Goal: Navigation & Orientation: Understand site structure

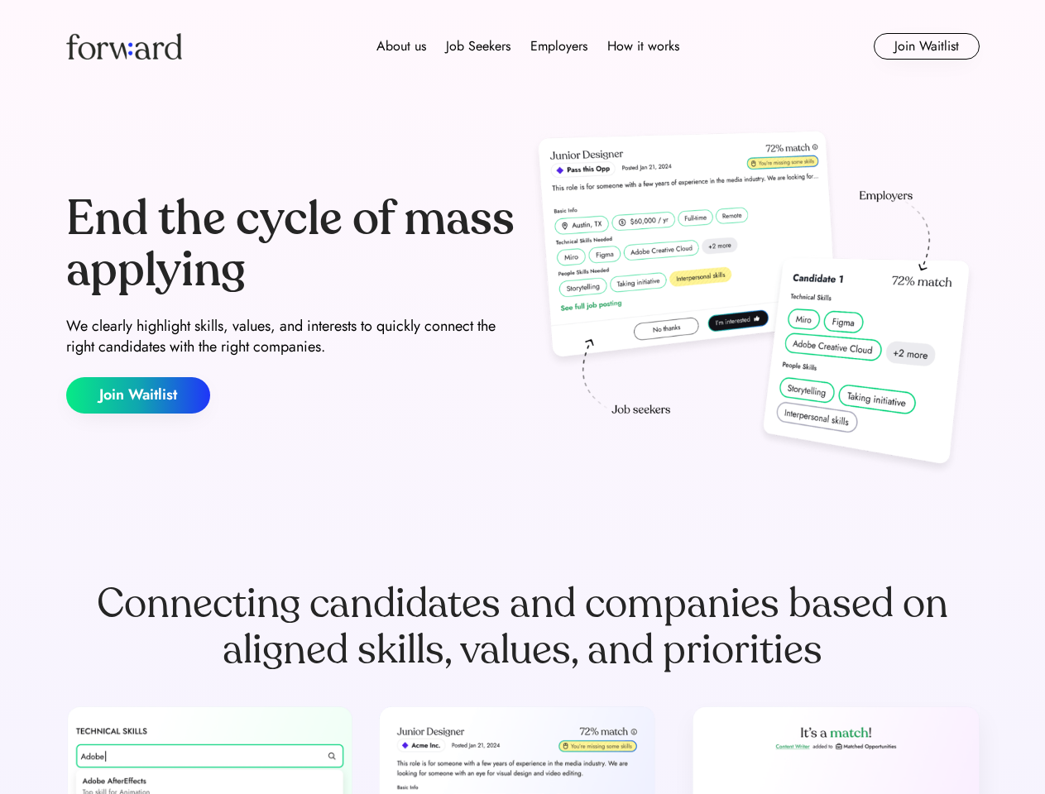
click at [522, 397] on div "End the cycle of mass applying We clearly highlight skills, values, and interes…" at bounding box center [523, 304] width 914 height 356
click at [523, 46] on div "About us Job Seekers Employers How it works" at bounding box center [528, 46] width 652 height 20
click at [124, 46] on img at bounding box center [124, 46] width 116 height 26
click at [528, 46] on div "About us Job Seekers Employers How it works" at bounding box center [528, 46] width 652 height 20
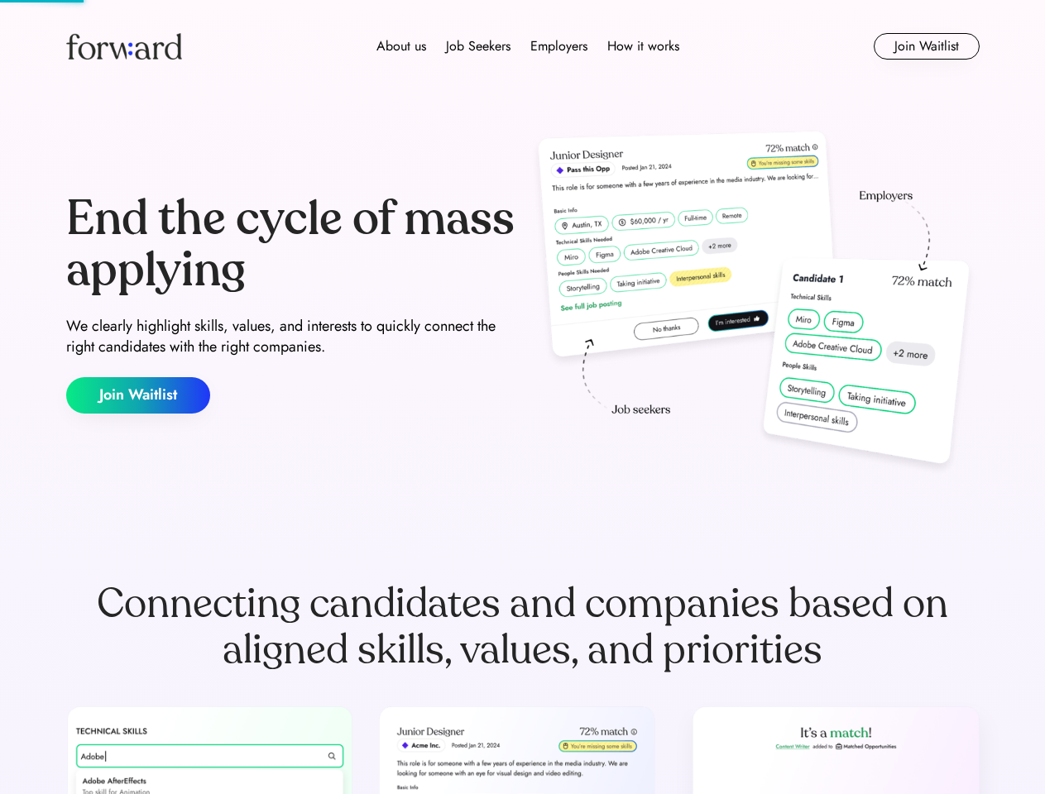
click at [401, 46] on div "About us" at bounding box center [402, 46] width 50 height 20
click at [478, 46] on div "Job Seekers" at bounding box center [478, 46] width 65 height 20
click at [559, 46] on div "Employers" at bounding box center [558, 46] width 57 height 20
click at [642, 46] on div "How it works" at bounding box center [643, 46] width 72 height 20
click at [926, 46] on button "Join Waitlist" at bounding box center [927, 46] width 106 height 26
